Goal: Find specific page/section: Find specific page/section

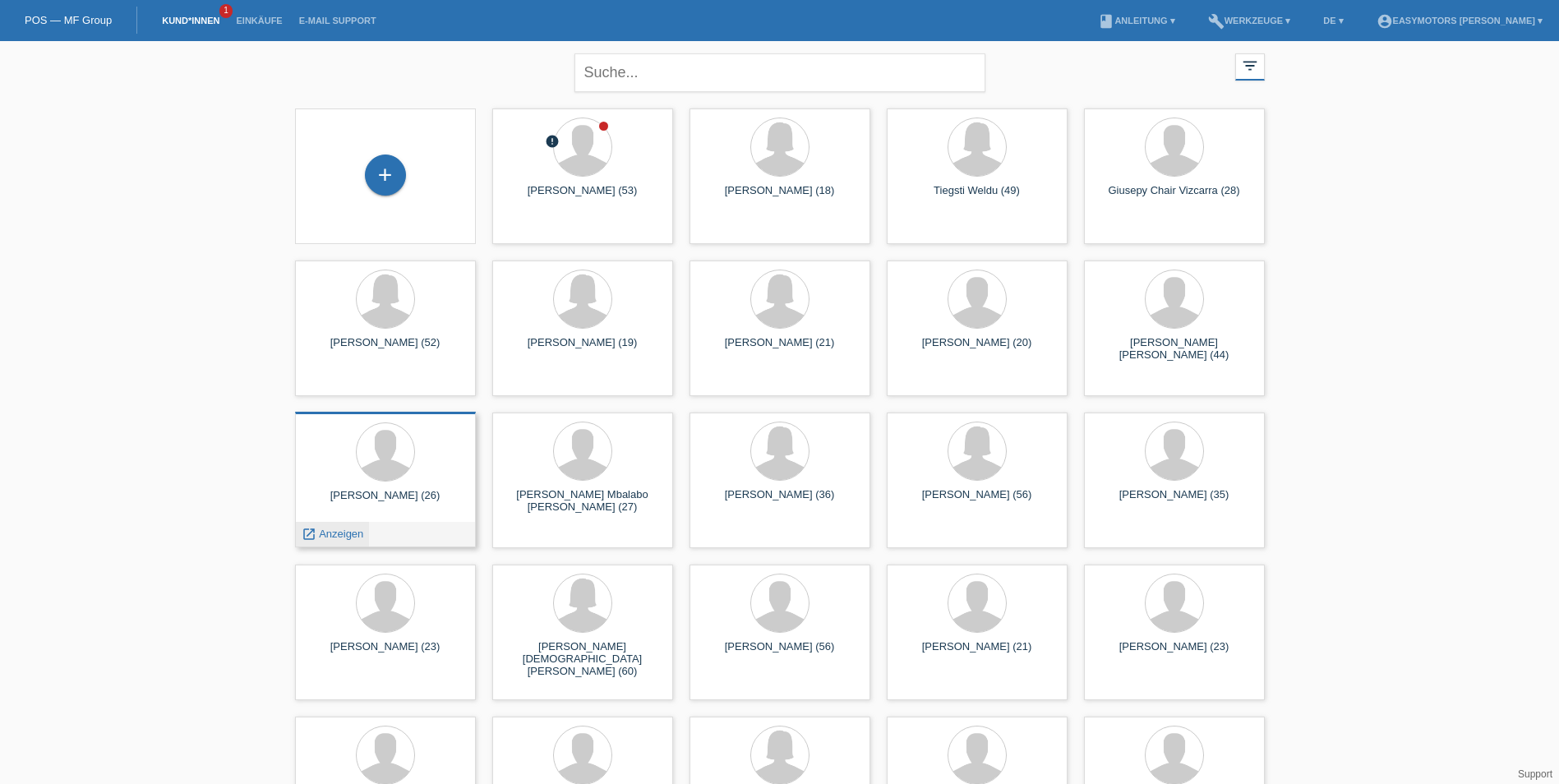
click at [343, 532] on span "Anzeigen" at bounding box center [341, 533] width 45 height 12
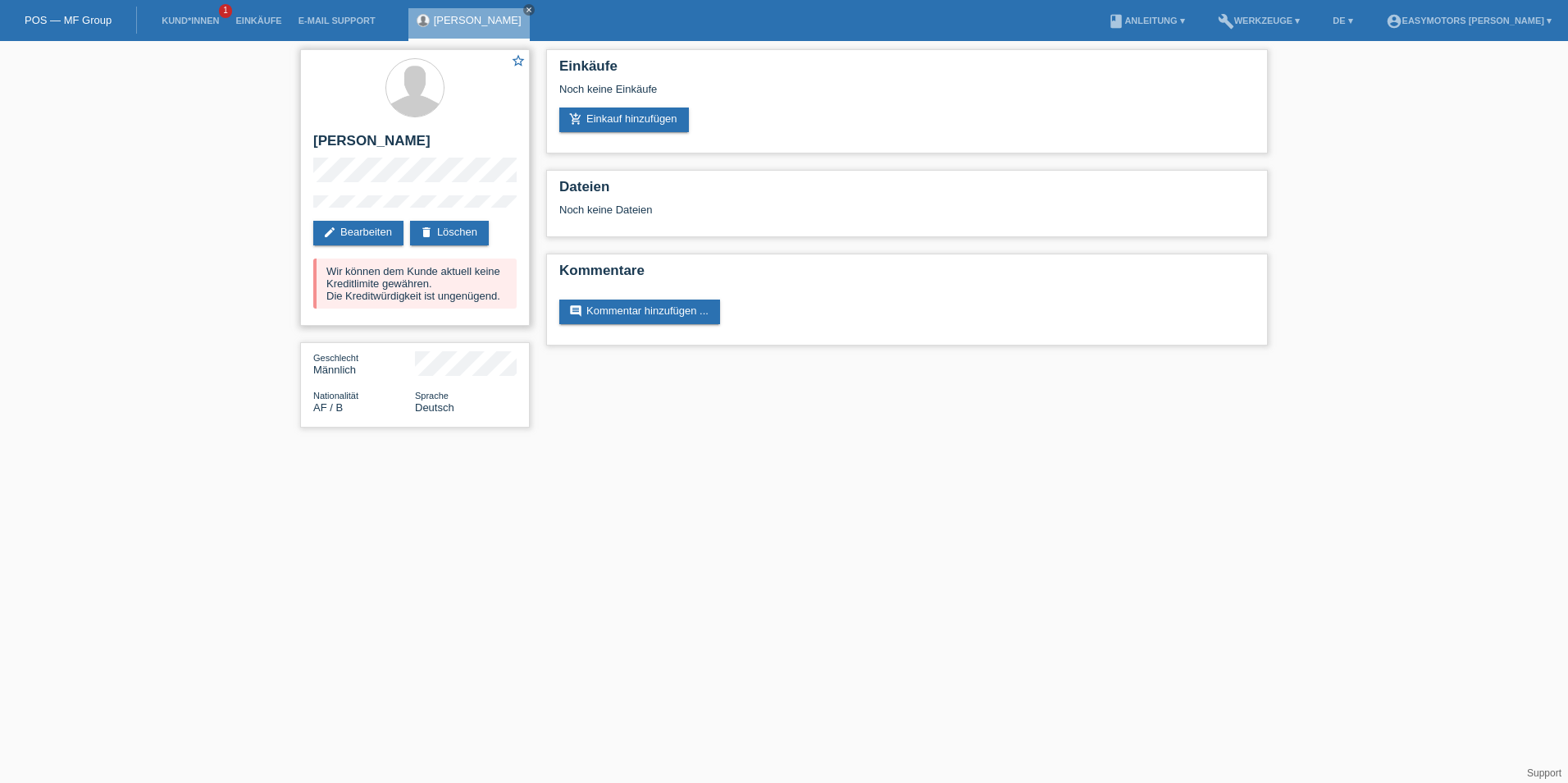
click at [307, 158] on div "star_border Idris Ebrahimi edit Bearbeiten delete Löschen Wir können dem Kunde …" at bounding box center [415, 187] width 229 height 277
click at [309, 179] on div "star_border Idris Ebrahimi edit Bearbeiten delete Löschen Wir können dem Kunde …" at bounding box center [415, 187] width 229 height 277
click at [306, 204] on div "star_border Idris Ebrahimi edit Bearbeiten delete Löschen Wir können dem Kunde …" at bounding box center [415, 187] width 229 height 277
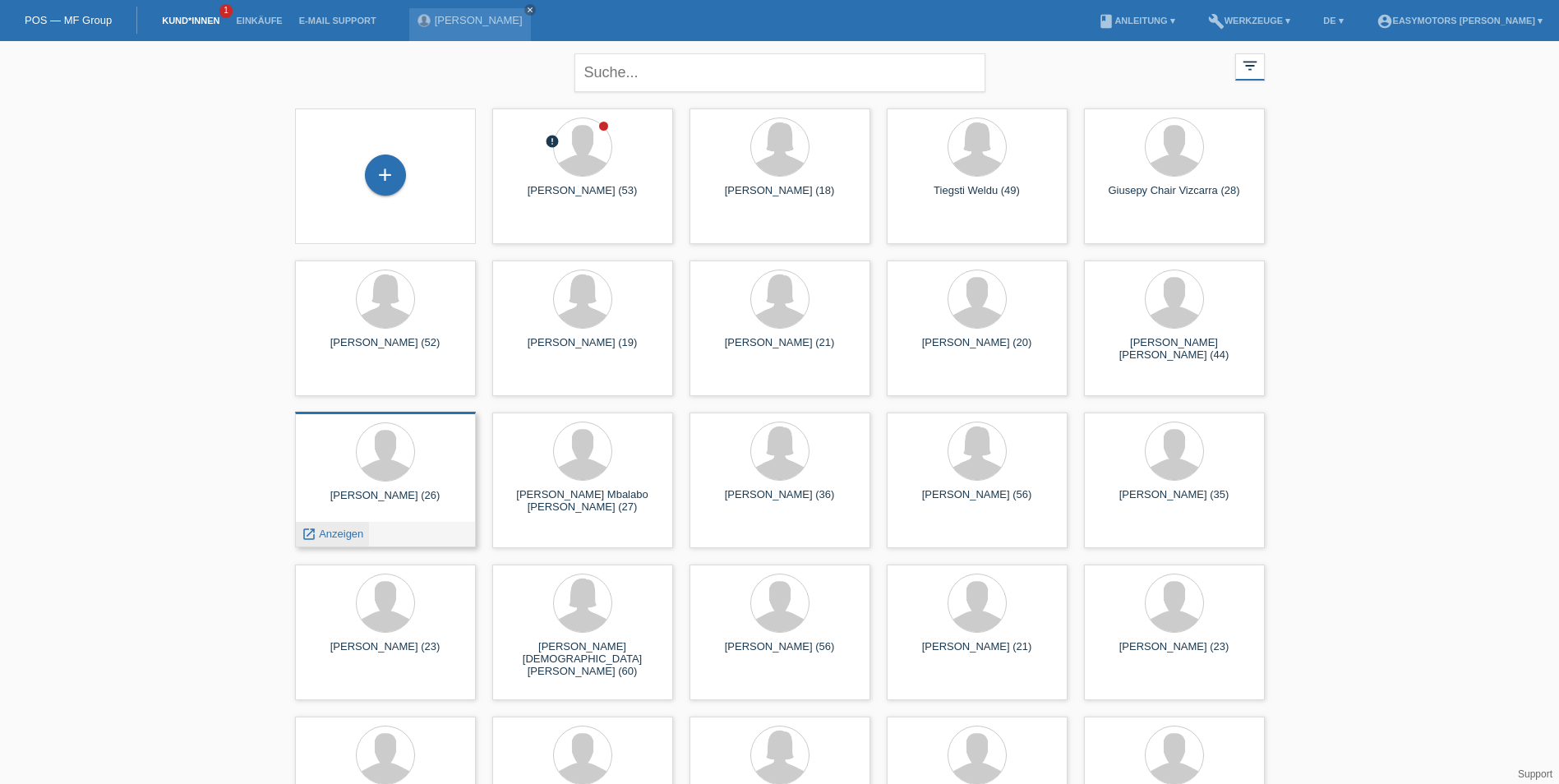
click at [328, 526] on div "launch Anzeigen" at bounding box center [333, 533] width 74 height 25
click at [328, 533] on span "Anzeigen" at bounding box center [341, 533] width 45 height 12
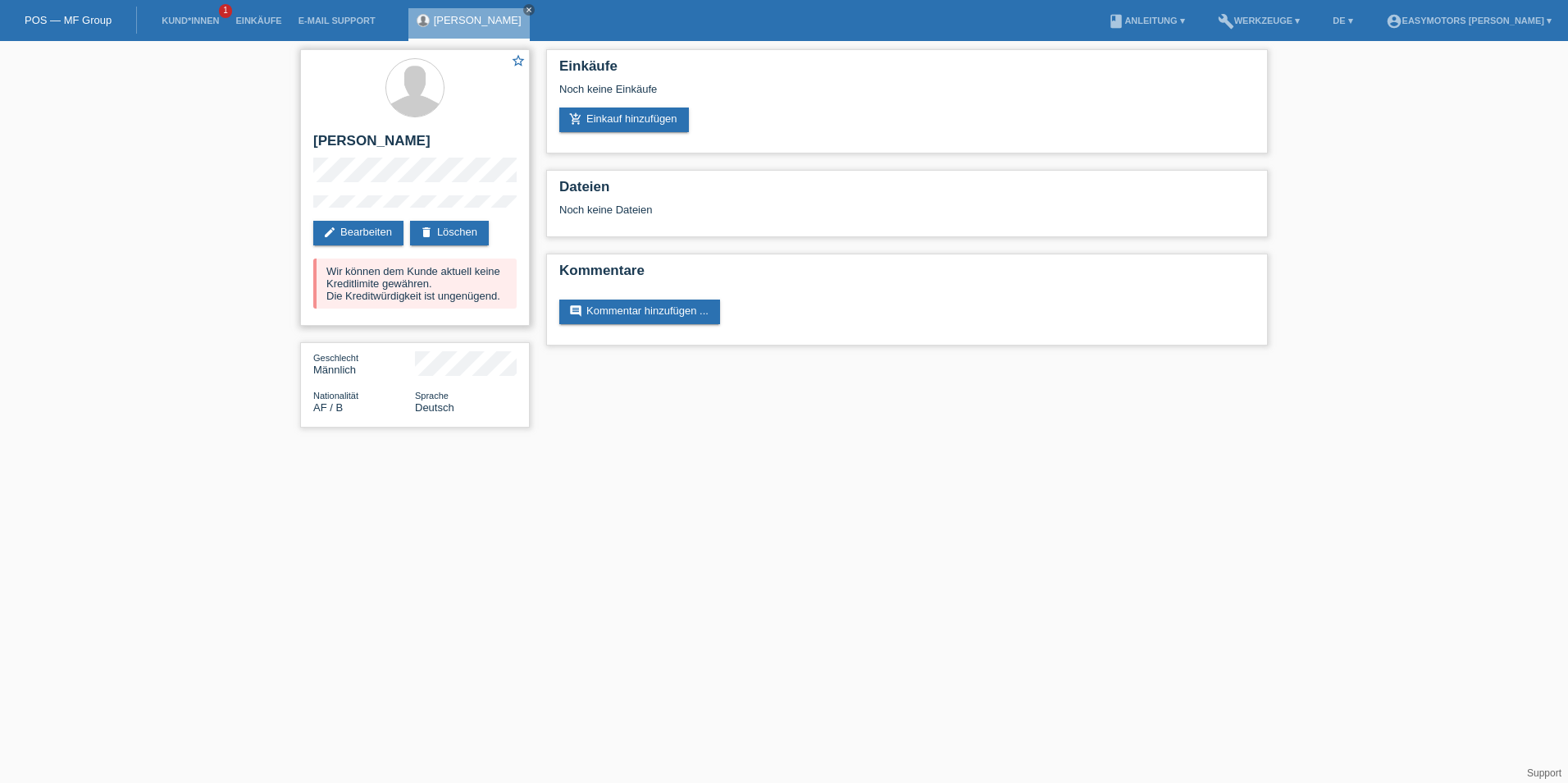
click at [304, 166] on div "star_border Idris Ebrahimi edit Bearbeiten delete Löschen Wir können dem Kunde …" at bounding box center [415, 187] width 229 height 277
